Goal: Find specific page/section: Find specific page/section

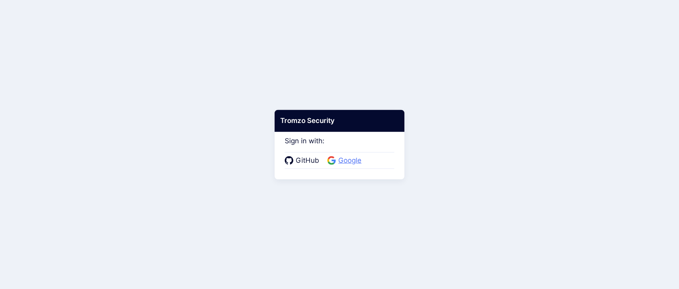
click at [343, 159] on span "Google" at bounding box center [350, 160] width 28 height 11
